Goal: Task Accomplishment & Management: Use online tool/utility

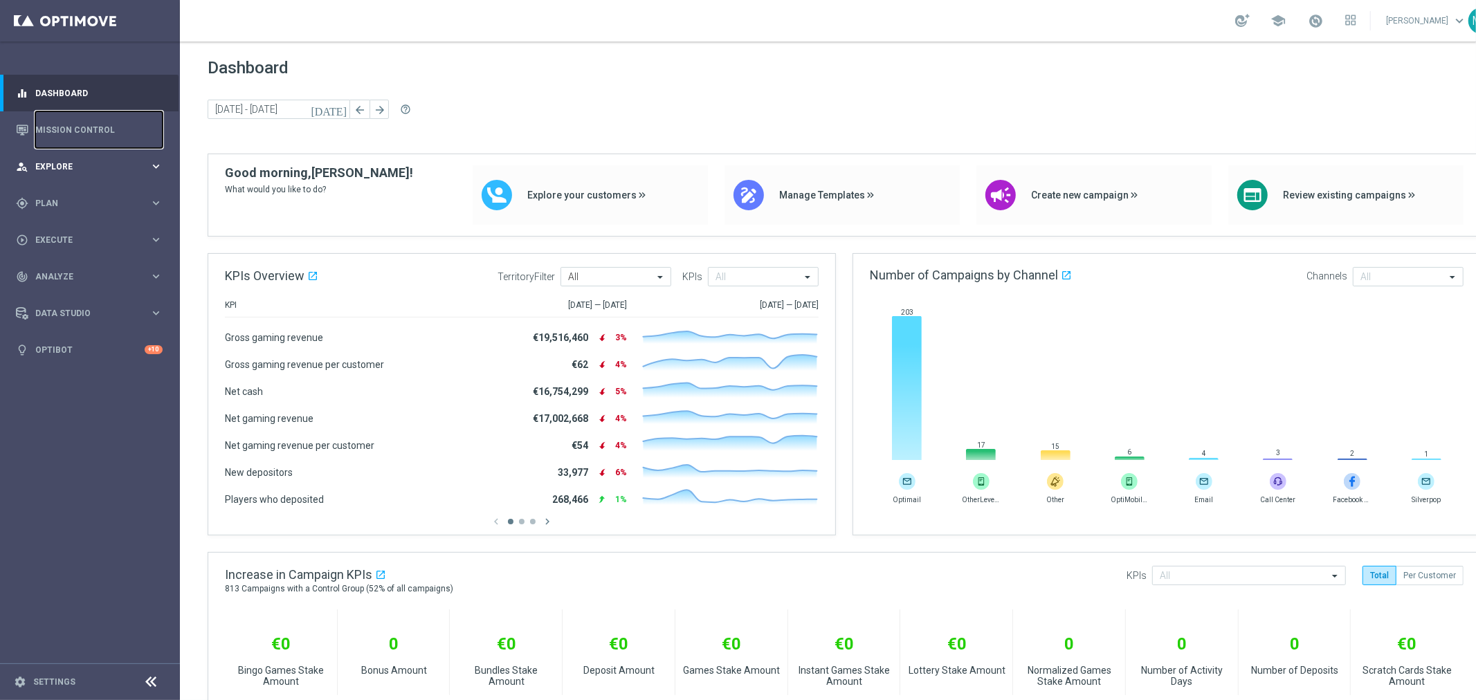
drag, startPoint x: 93, startPoint y: 125, endPoint x: 24, endPoint y: 156, distance: 76.2
click at [93, 125] on link "Mission Control" at bounding box center [98, 129] width 127 height 37
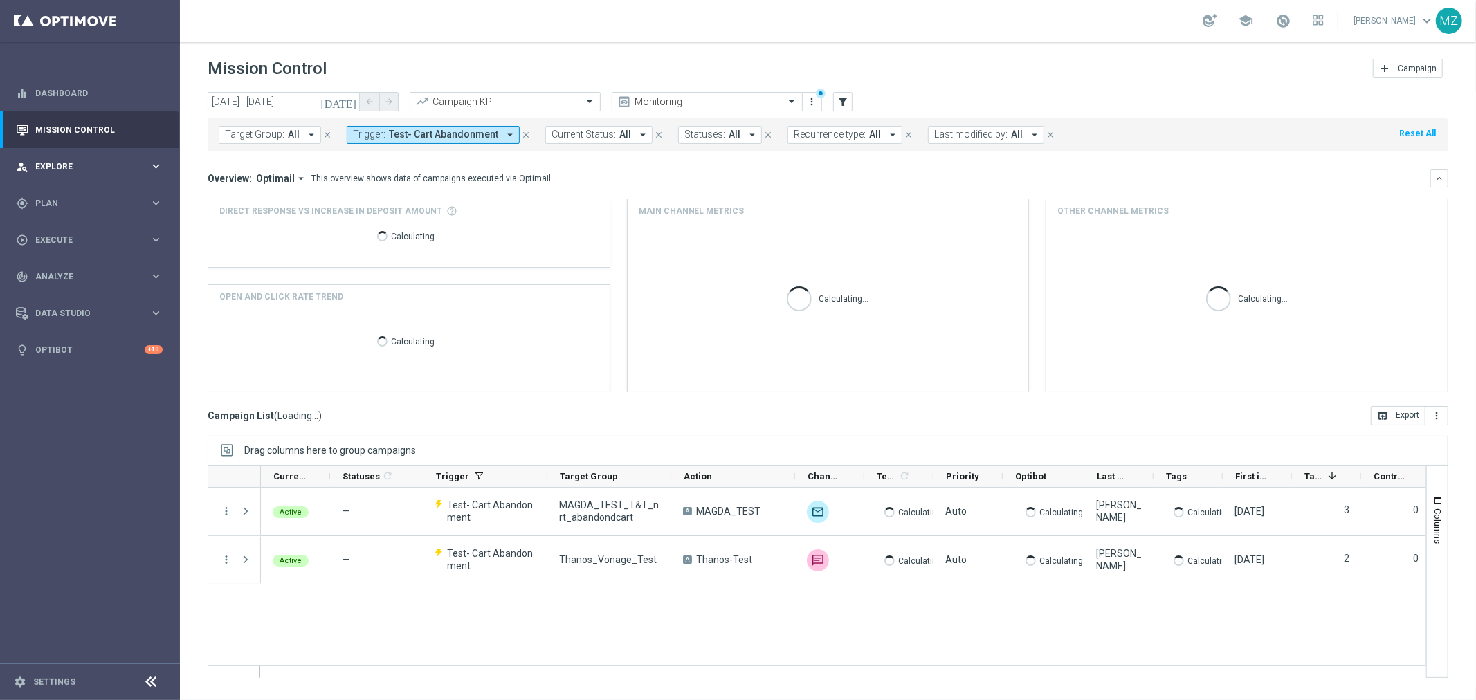
click at [107, 159] on div "person_search Explore keyboard_arrow_right" at bounding box center [89, 166] width 179 height 37
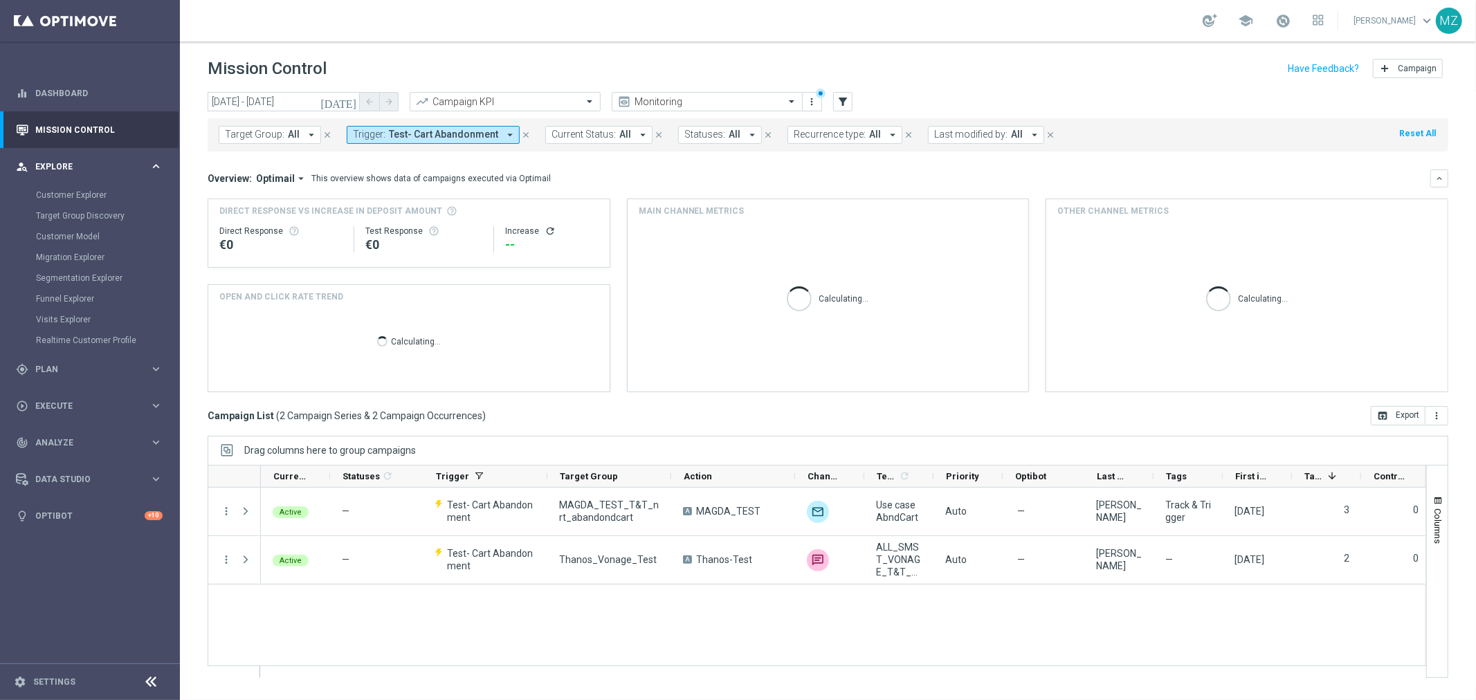
click at [107, 158] on div "person_search Explore keyboard_arrow_right" at bounding box center [89, 166] width 179 height 37
click at [105, 203] on span "Plan" at bounding box center [92, 203] width 114 height 8
click at [78, 226] on link "Target Groups" at bounding box center [90, 231] width 108 height 11
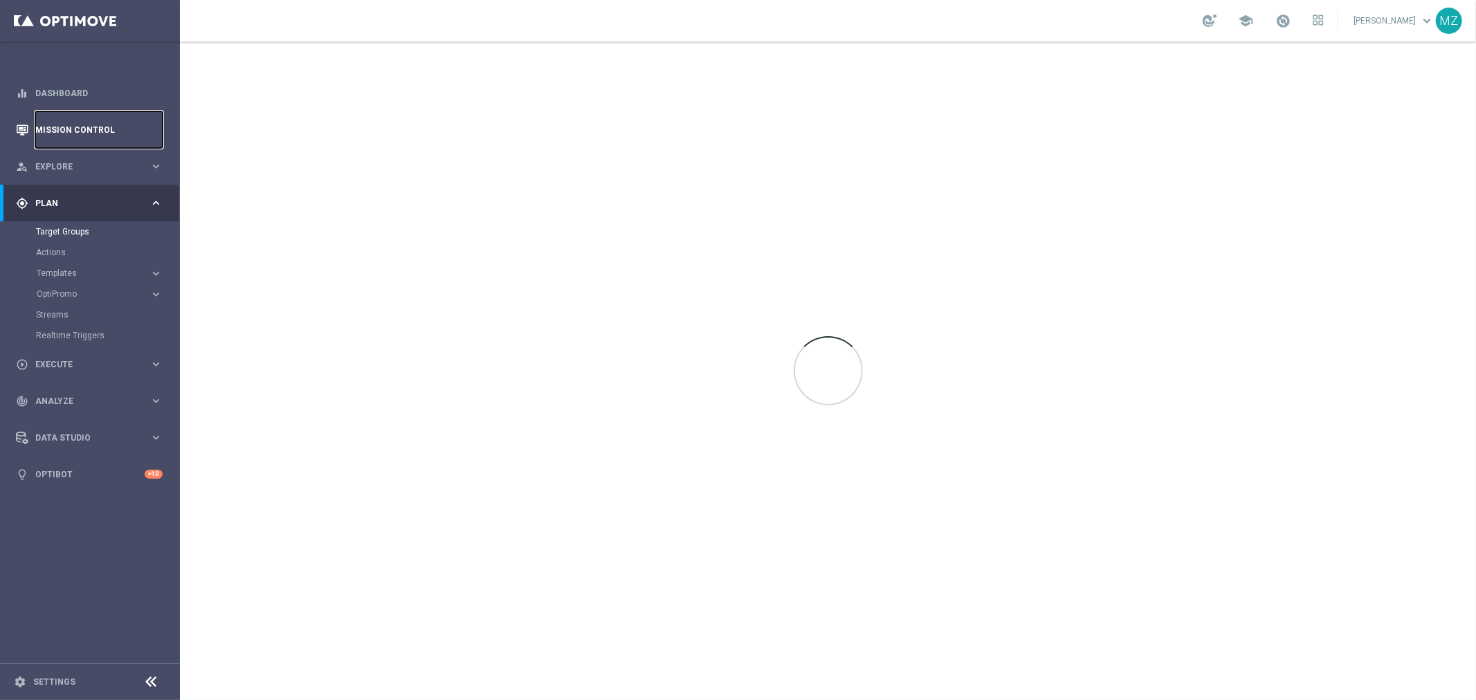
click at [101, 133] on link "Mission Control" at bounding box center [98, 129] width 127 height 37
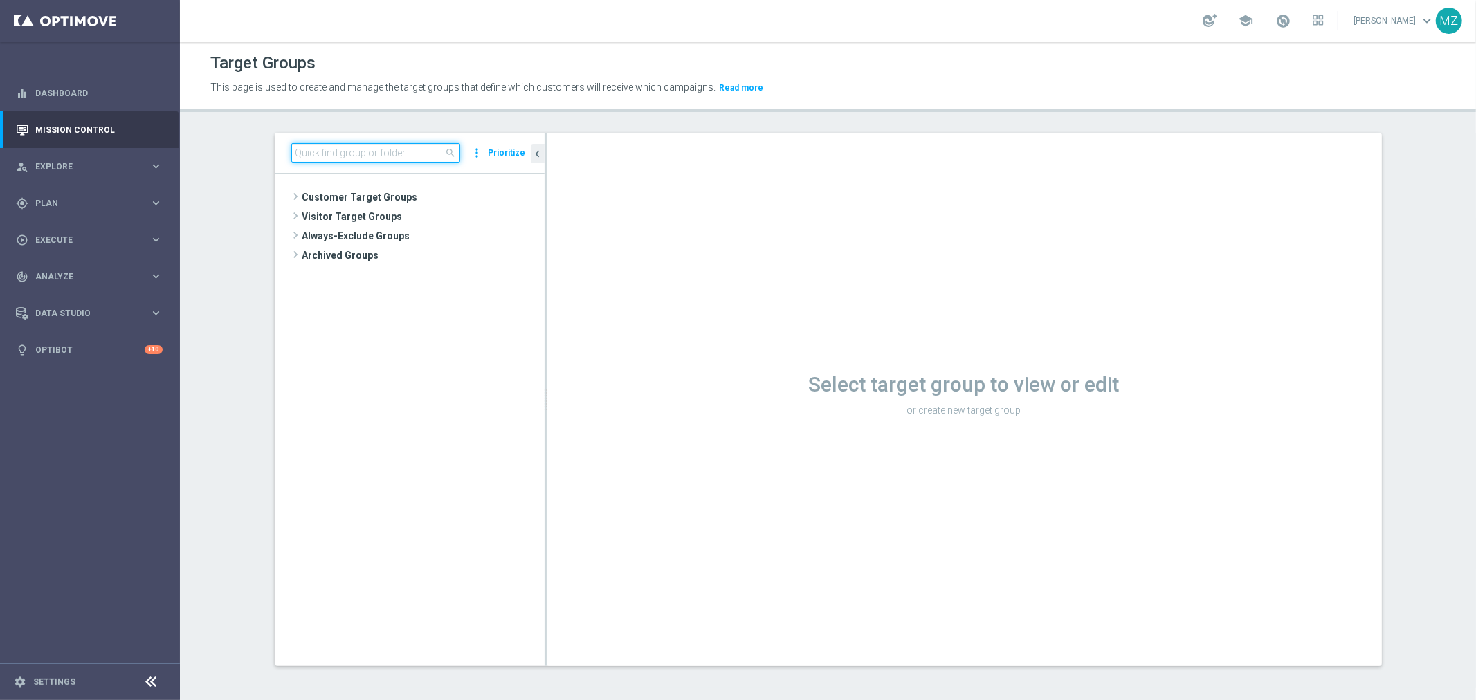
click at [381, 150] on input at bounding box center [375, 152] width 169 height 19
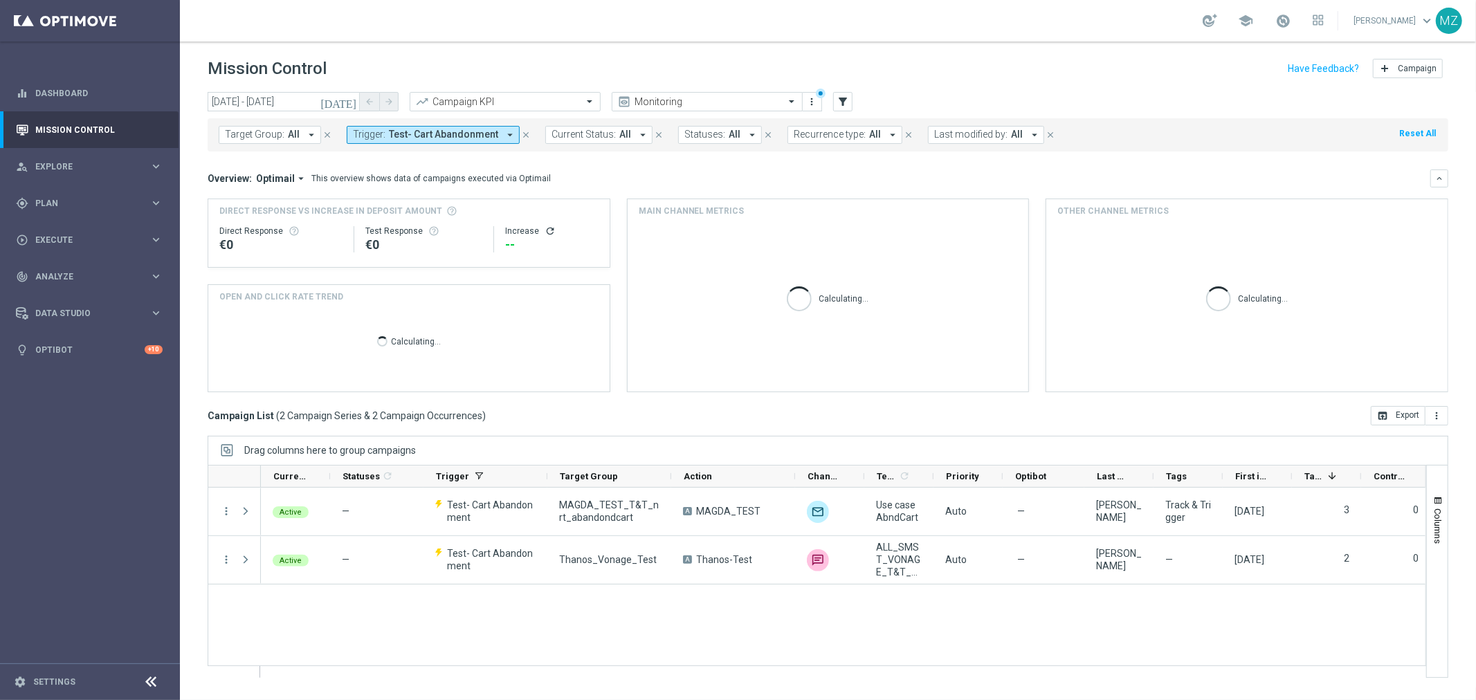
click at [348, 100] on icon "[DATE]" at bounding box center [338, 101] width 37 height 12
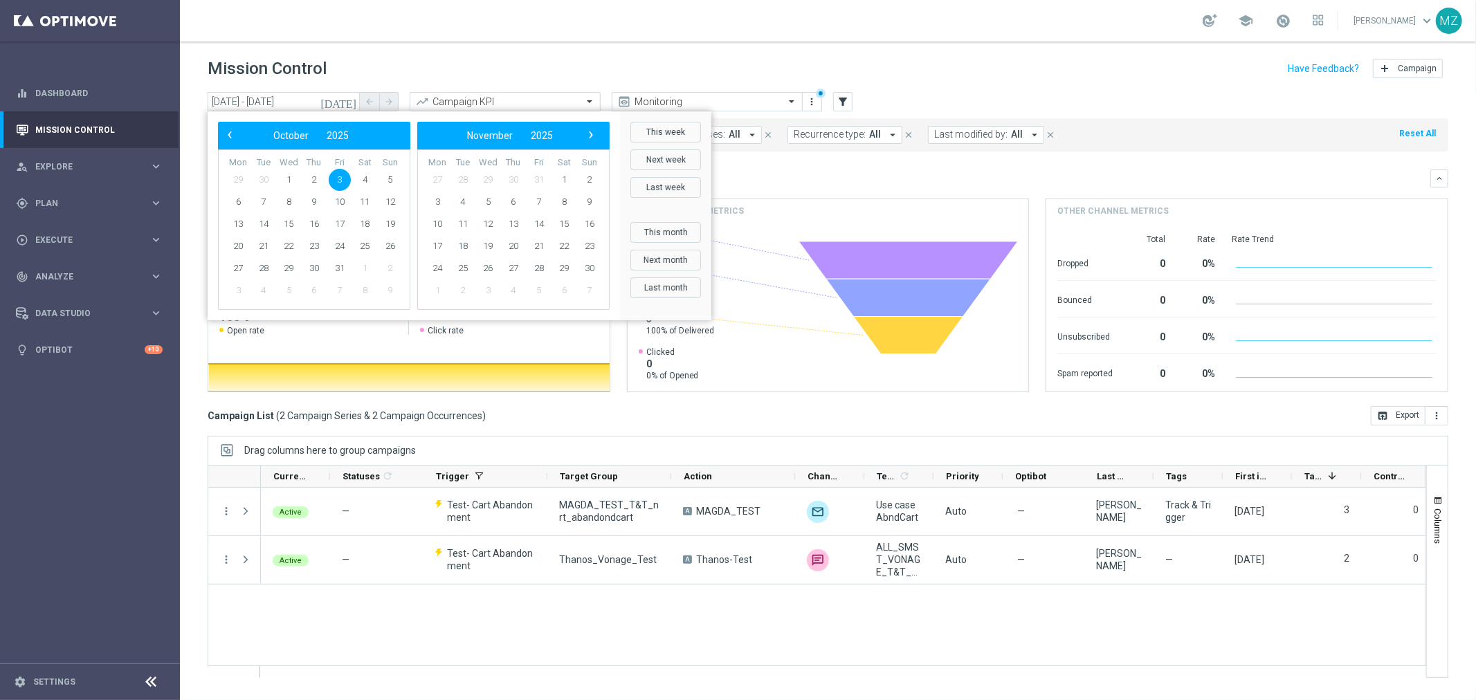
click at [340, 184] on span "3" at bounding box center [340, 180] width 22 height 22
click at [246, 201] on span "6" at bounding box center [238, 202] width 22 height 22
type input "[DATE] - [DATE]"
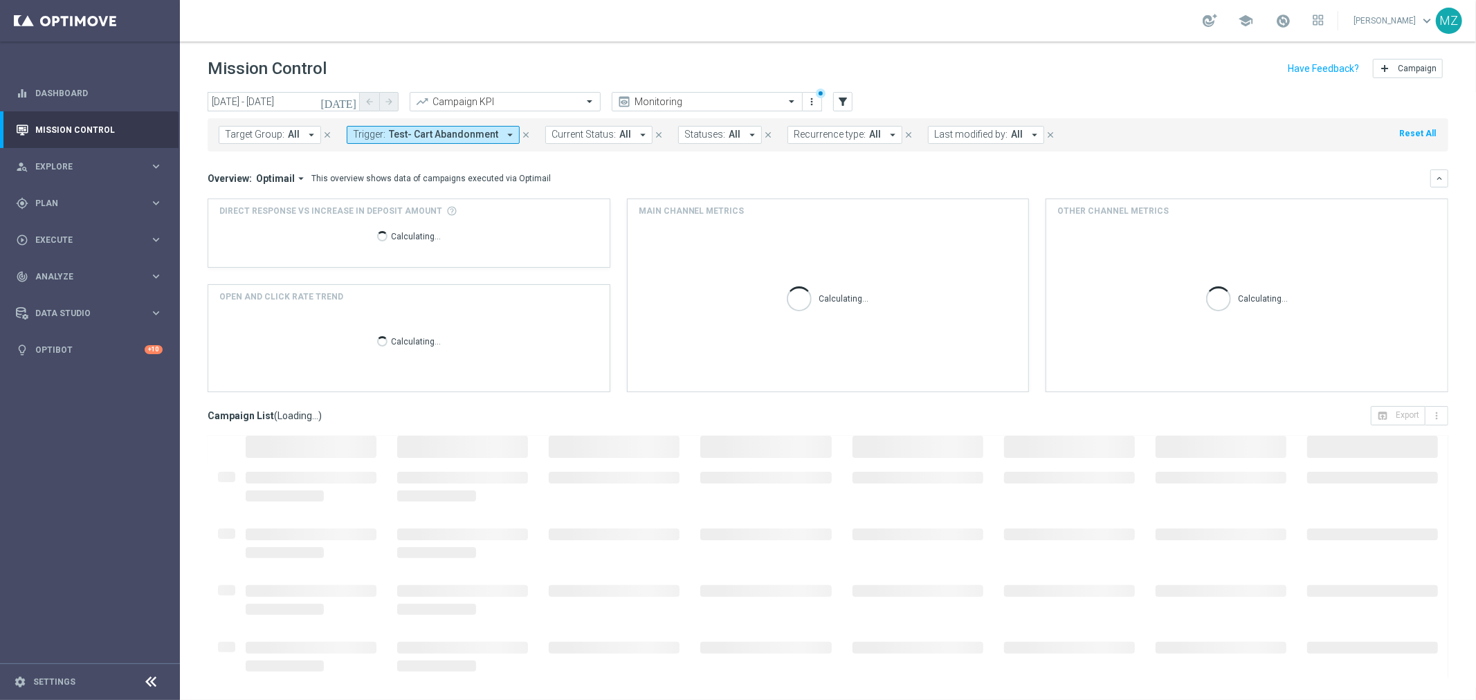
click at [416, 133] on span "Test- Cart Abandonment" at bounding box center [443, 135] width 109 height 12
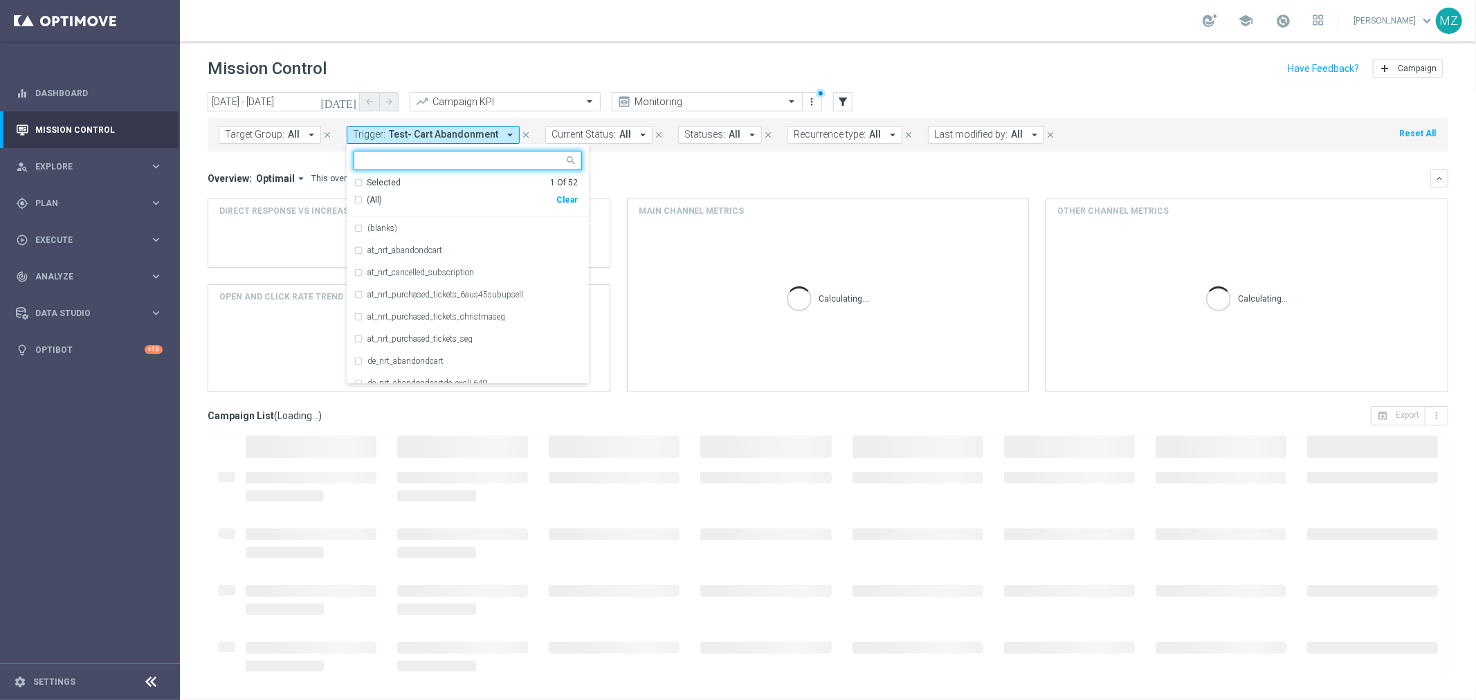
click at [0, 0] on div "Clear" at bounding box center [0, 0] width 0 height 0
click at [295, 131] on span "All" at bounding box center [294, 135] width 12 height 12
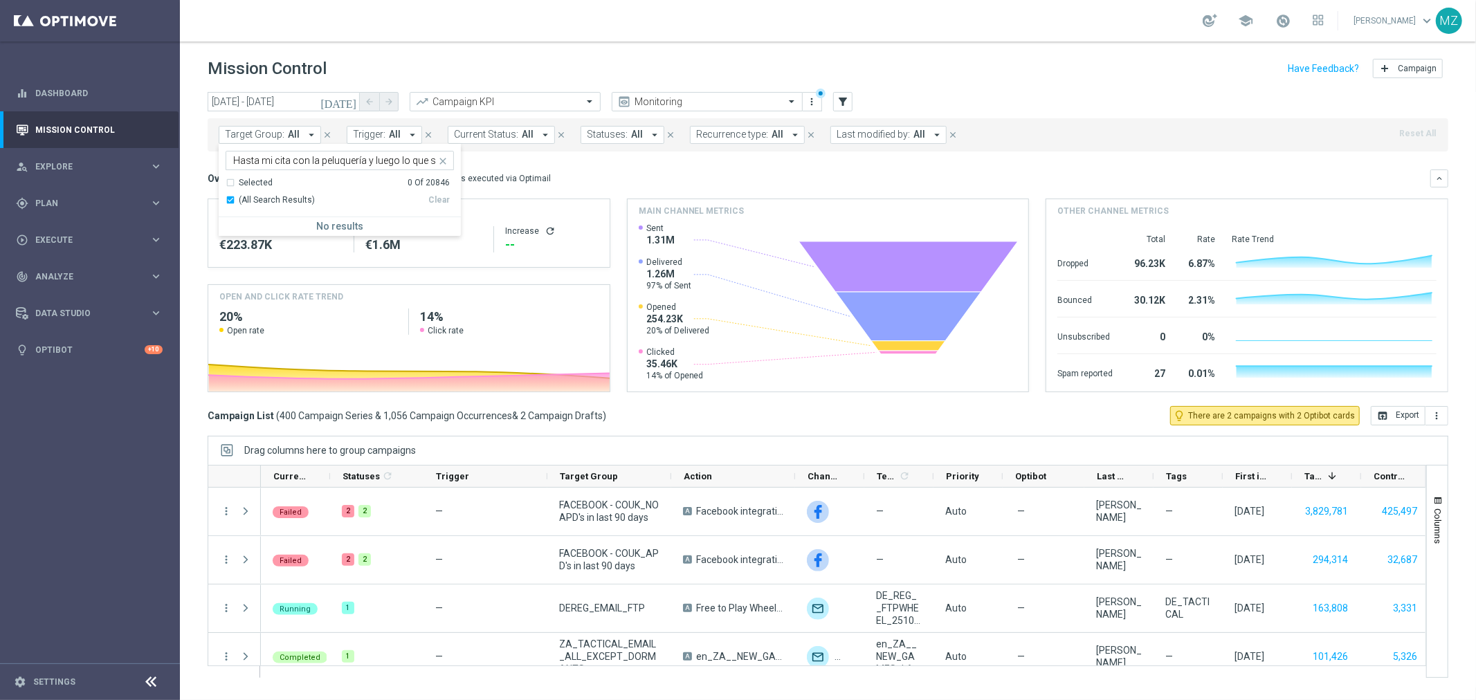
click at [323, 154] on div "Hasta mi cita con la peluquería y luego lo que sea. 😄 [PERSON_NAME], estoy dese…" at bounding box center [331, 160] width 210 height 17
click at [322, 154] on div "Hasta mi cita con la peluquería y luego lo que sea. 😄 [PERSON_NAME], estoy dese…" at bounding box center [331, 160] width 210 height 17
click at [321, 155] on div "Hasta mi cita con la peluquería y luego lo que sea. 😄 [PERSON_NAME], estoy dese…" at bounding box center [331, 160] width 210 height 17
click at [319, 162] on input "Hasta mi cita con la peluquería y luego lo que sea. 😄 [PERSON_NAME], estoy dese…" at bounding box center [334, 161] width 203 height 12
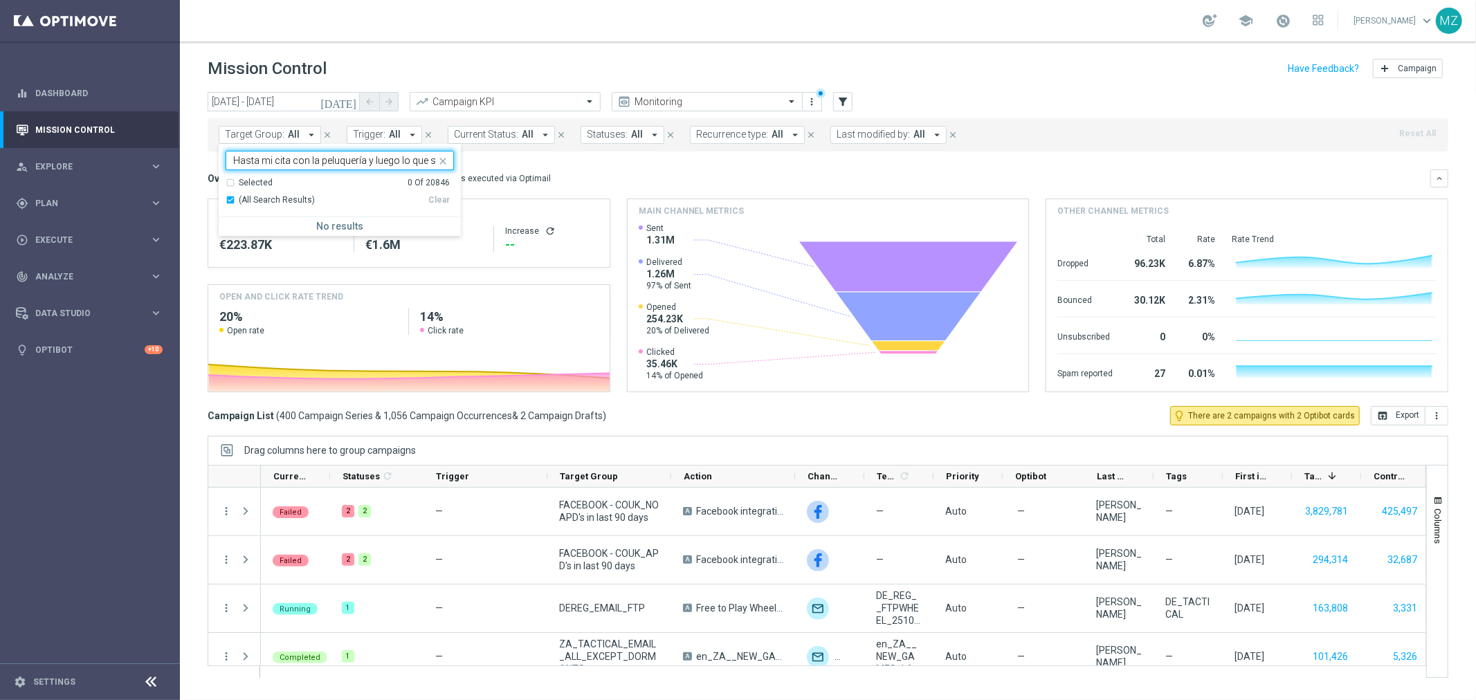
click at [319, 162] on input "Hasta mi cita con la peluquería y luego lo que sea. 😄 [PERSON_NAME], estoy dese…" at bounding box center [334, 161] width 203 height 12
paste input "FACEBOOK - COUK_NO APD's in last 90 days"
click at [268, 234] on div "FACEBOOK - COUK_NO APD's in last 90 days" at bounding box center [340, 228] width 228 height 22
type input "FACEBOOK - COUK_NO APD's in last 90 days"
click at [1046, 61] on div "Mission Control add Campaign" at bounding box center [828, 68] width 1241 height 27
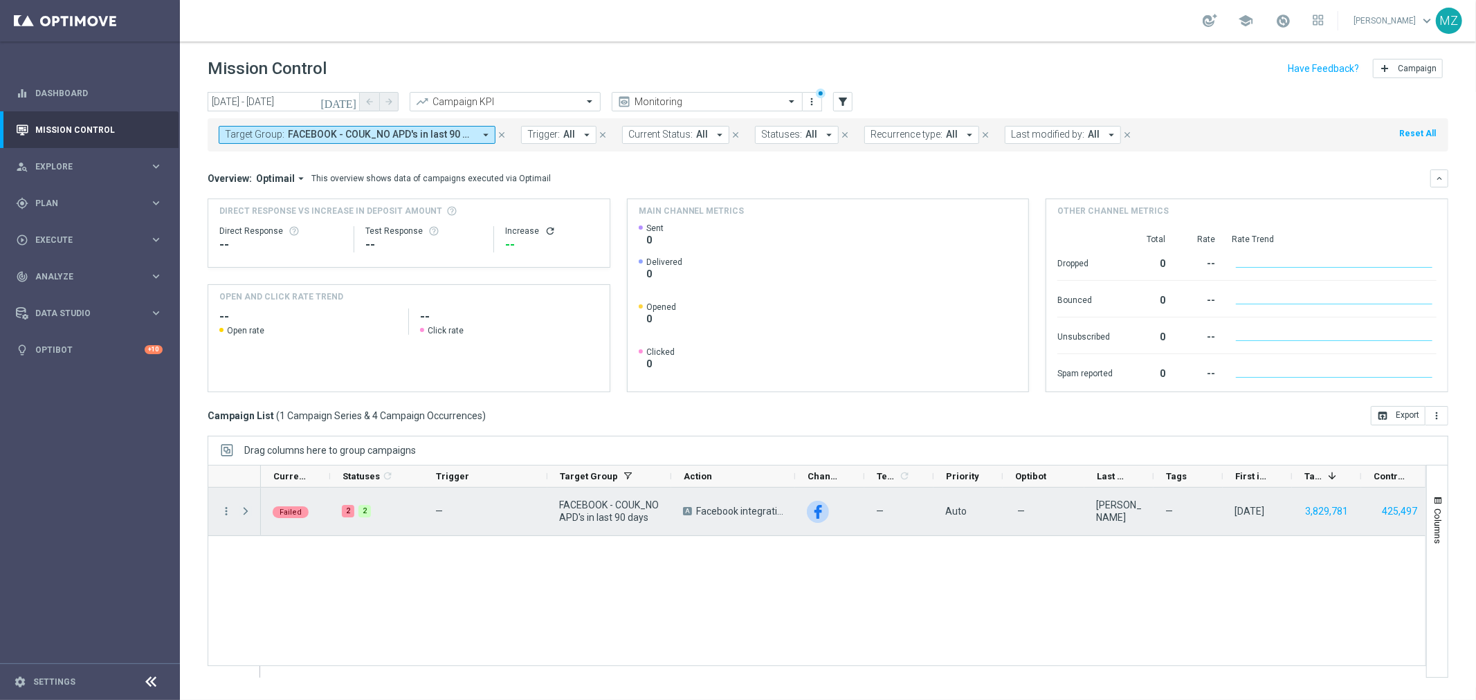
click at [242, 509] on span "Press SPACE to select this row." at bounding box center [245, 511] width 12 height 11
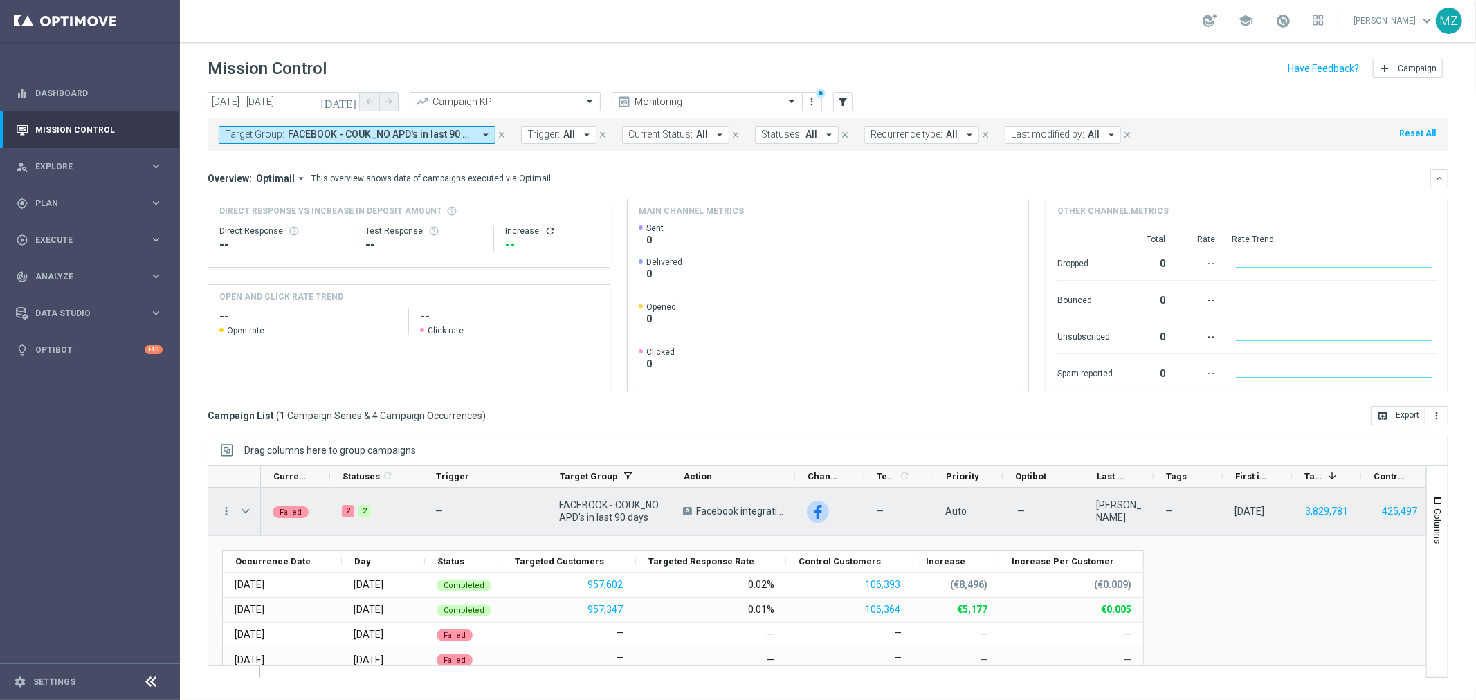
click at [243, 509] on span "Press SPACE to select this row." at bounding box center [245, 511] width 12 height 11
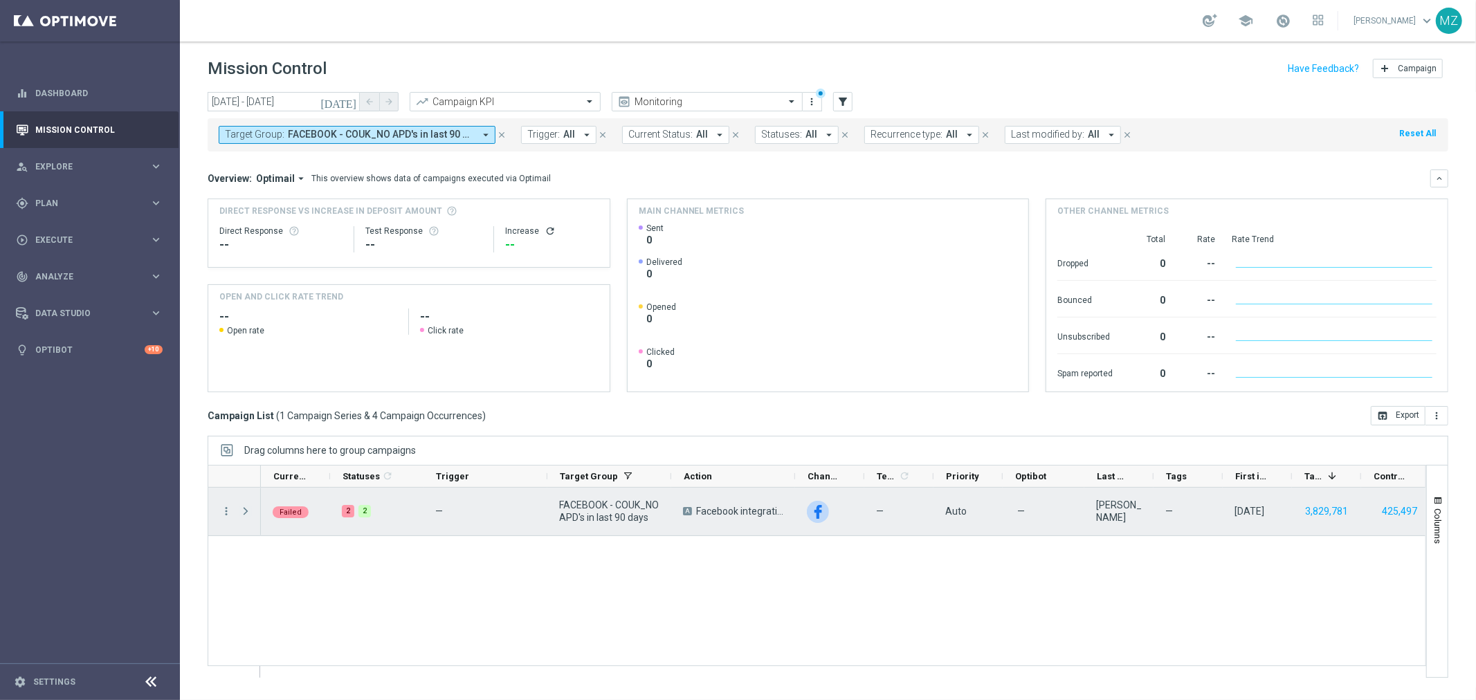
click at [247, 509] on span "Press SPACE to select this row." at bounding box center [245, 511] width 12 height 11
